Goal: Find specific page/section: Find specific page/section

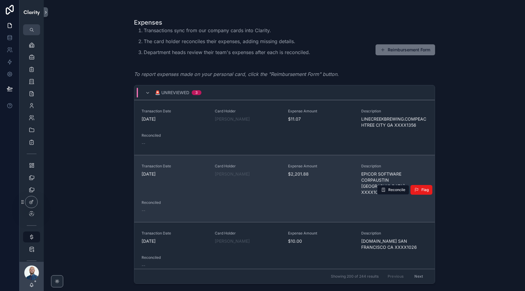
scroll to position [11, 0]
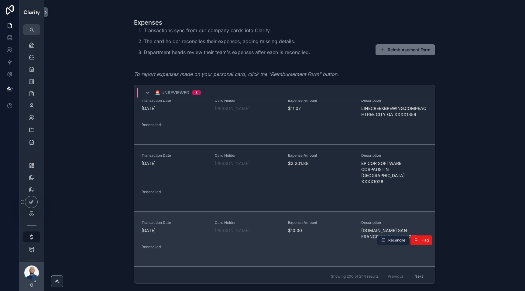
click at [392, 238] on span "Reconcile" at bounding box center [397, 240] width 17 height 5
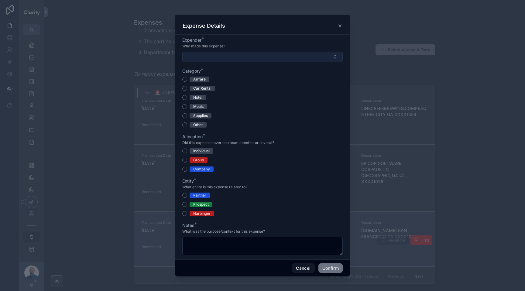
click at [241, 57] on button "Select Button" at bounding box center [262, 57] width 161 height 10
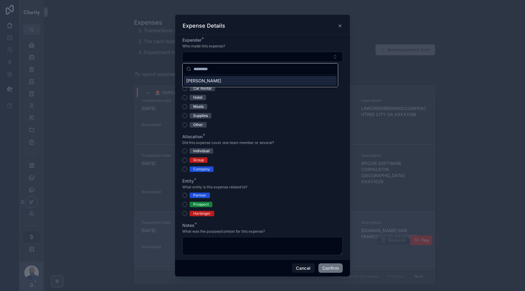
click at [219, 81] on div "[PERSON_NAME]" at bounding box center [260, 81] width 153 height 10
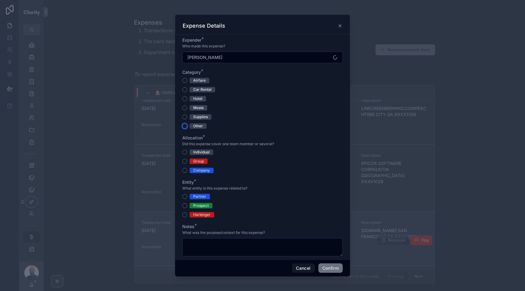
click at [185, 127] on button "Other" at bounding box center [184, 126] width 5 height 5
click at [185, 171] on button "Company" at bounding box center [184, 170] width 5 height 5
click at [185, 215] on button "Harbinger" at bounding box center [184, 215] width 5 height 5
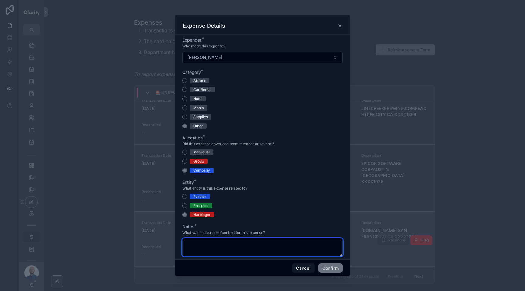
click at [237, 247] on textarea at bounding box center [262, 247] width 161 height 18
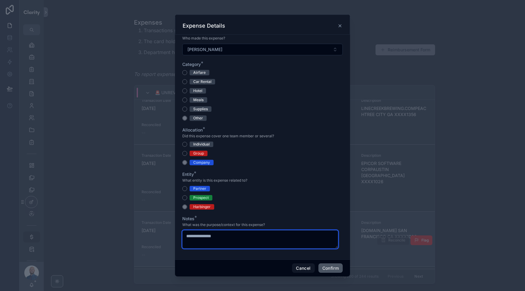
type textarea "**********"
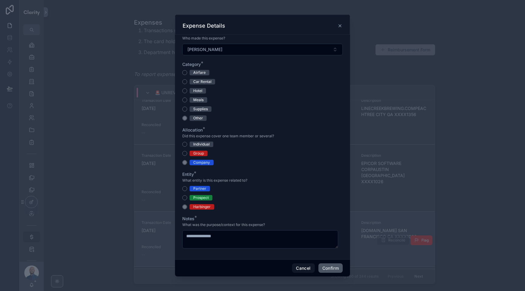
click at [334, 269] on button "Confirm" at bounding box center [331, 269] width 24 height 10
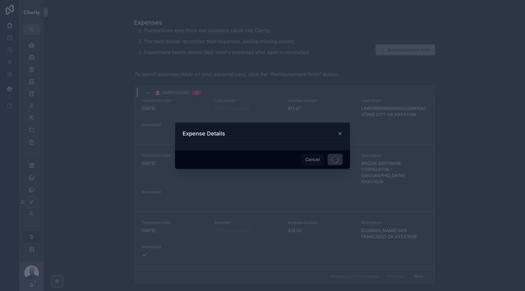
scroll to position [0, 0]
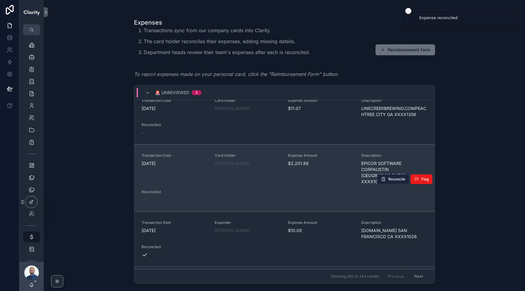
click at [392, 175] on button "Reconcile" at bounding box center [393, 180] width 32 height 10
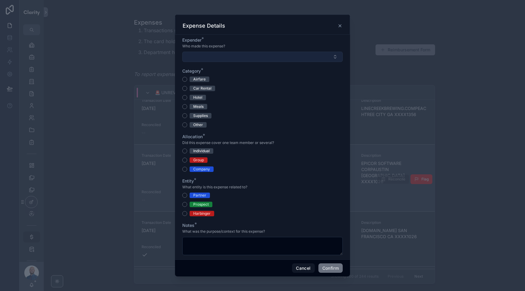
click at [264, 56] on button "Select Button" at bounding box center [262, 57] width 161 height 10
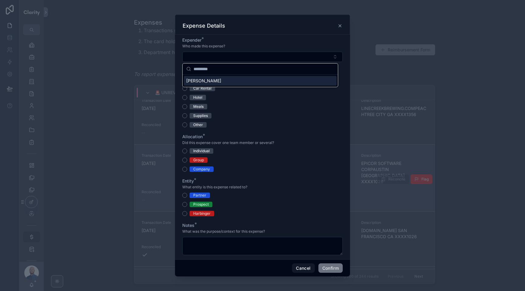
click at [237, 80] on div "[PERSON_NAME]" at bounding box center [260, 81] width 153 height 10
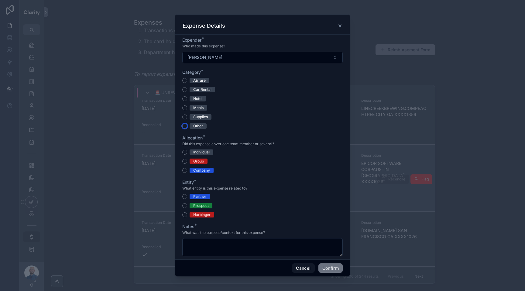
click at [185, 126] on button "Other" at bounding box center [184, 126] width 5 height 5
click at [184, 171] on button "Company" at bounding box center [184, 170] width 5 height 5
click at [185, 216] on button "Harbinger" at bounding box center [184, 215] width 5 height 5
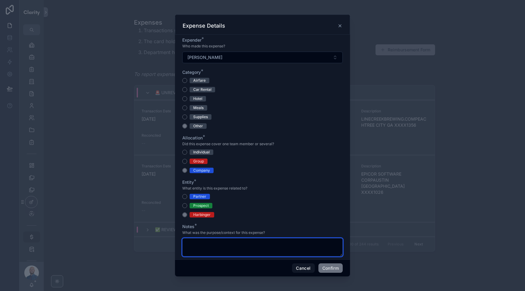
click at [209, 244] on textarea at bounding box center [262, 247] width 161 height 18
type textarea "****"
click at [343, 270] on div "Cancel Confirm" at bounding box center [262, 268] width 175 height 17
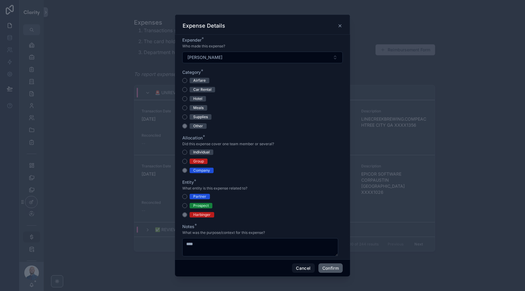
click at [331, 268] on button "Confirm" at bounding box center [331, 269] width 24 height 10
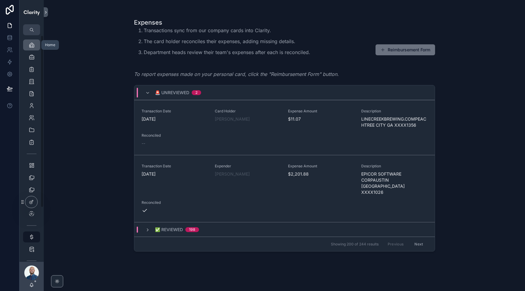
click at [30, 43] on icon "scrollable content" at bounding box center [32, 45] width 6 height 6
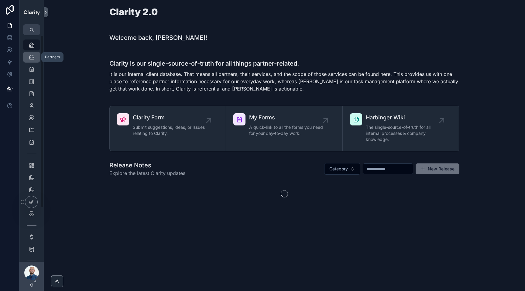
click at [35, 59] on div "Partners" at bounding box center [32, 57] width 10 height 10
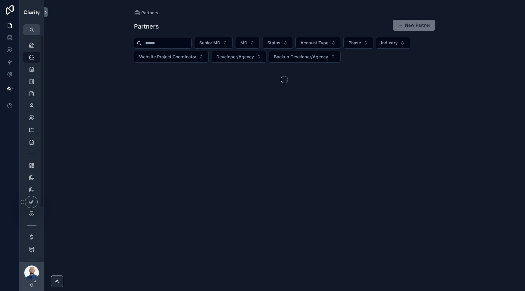
click at [166, 44] on input "scrollable content" at bounding box center [167, 43] width 50 height 9
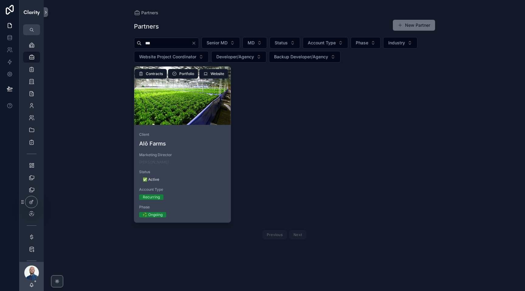
type input "***"
click at [187, 113] on div "scrollable content" at bounding box center [182, 96] width 97 height 58
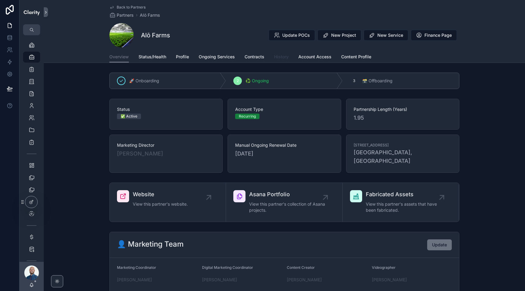
click at [284, 58] on span "History" at bounding box center [281, 57] width 15 height 6
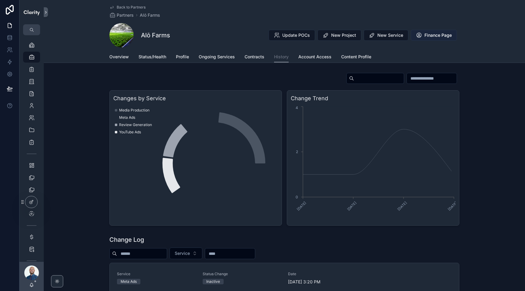
click at [430, 36] on span "Finance Page" at bounding box center [438, 35] width 27 height 6
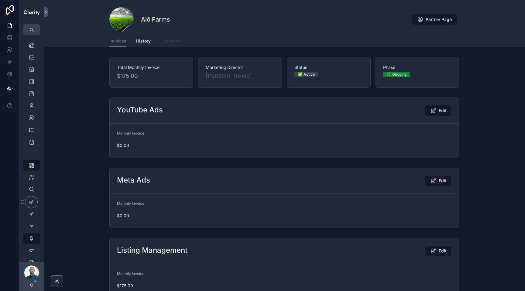
click at [175, 42] on span "Comments" at bounding box center [172, 41] width 22 height 6
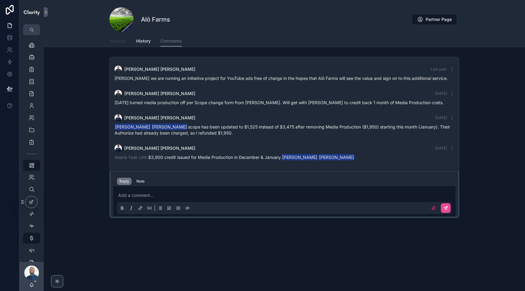
click at [120, 41] on span "Invoices" at bounding box center [117, 41] width 17 height 6
